Goal: Use online tool/utility: Utilize a website feature to perform a specific function

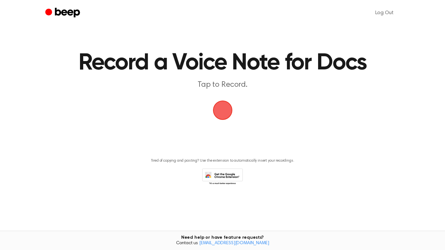
click at [225, 110] on span "button" at bounding box center [222, 110] width 21 height 21
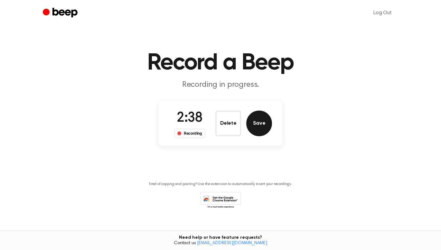
click at [263, 124] on button "Save" at bounding box center [259, 124] width 26 height 26
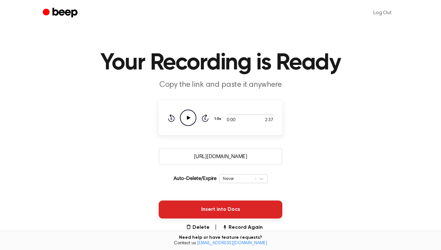
click at [220, 213] on button "Insert into Docs" at bounding box center [221, 210] width 124 height 18
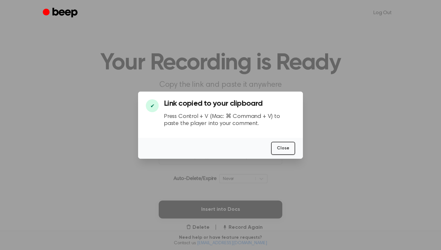
click at [328, 144] on div at bounding box center [220, 125] width 441 height 250
click at [284, 148] on button "Close" at bounding box center [283, 148] width 24 height 13
